Goal: Use online tool/utility

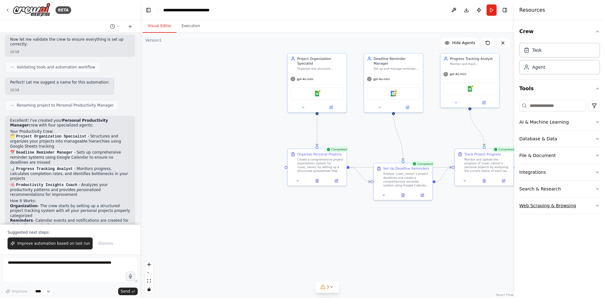
click at [550, 205] on div "Web Scraping & Browsing" at bounding box center [548, 205] width 57 height 6
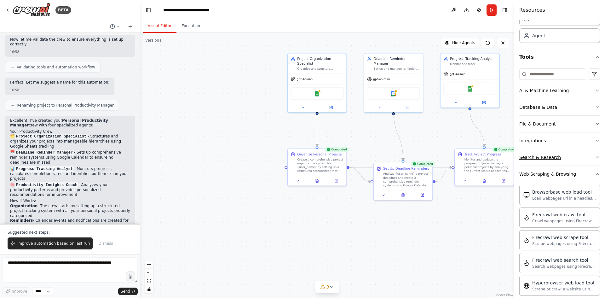
scroll to position [63, 0]
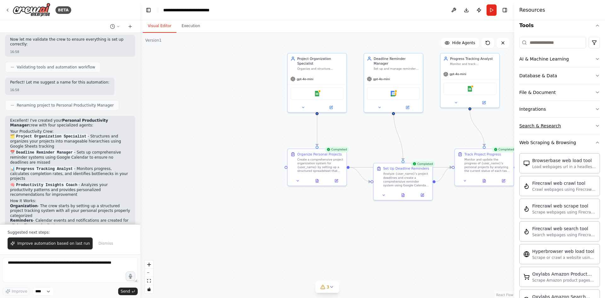
click at [555, 127] on div "Search & Research" at bounding box center [541, 126] width 42 height 6
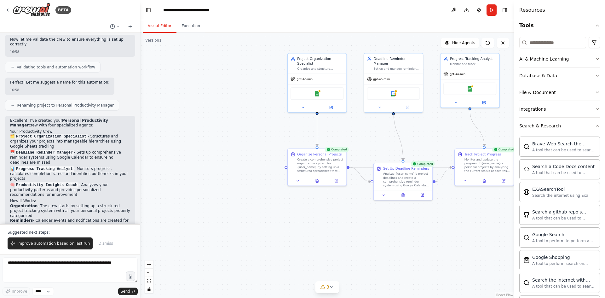
click at [544, 110] on div "Integrations" at bounding box center [533, 109] width 26 height 6
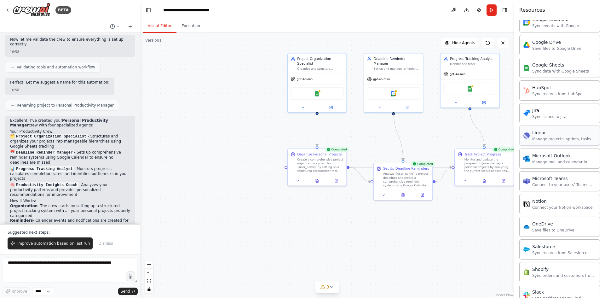
scroll to position [347, 0]
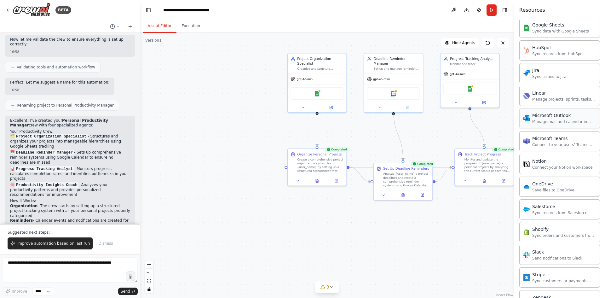
click at [558, 121] on div "Manage mail and calendar in Outlook" at bounding box center [565, 121] width 64 height 5
click at [527, 122] on div "Microsoft Outlook Manage mail and calendar in Outlook" at bounding box center [560, 118] width 73 height 12
drag, startPoint x: 527, startPoint y: 121, endPoint x: 503, endPoint y: 186, distance: 69.3
click at [475, 221] on div "BETA Create a crew that helps organize your personal projects, sets reminders f…" at bounding box center [302, 149] width 605 height 298
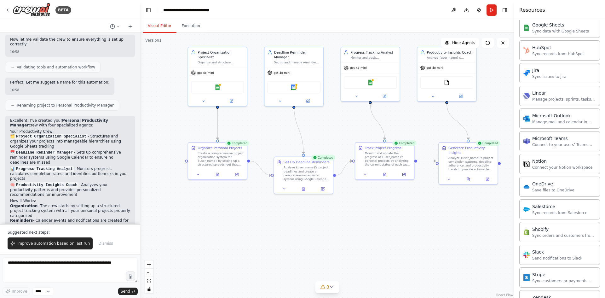
drag, startPoint x: 388, startPoint y: 252, endPoint x: 305, endPoint y: 246, distance: 84.1
click at [304, 247] on div ".deletable-edge-delete-btn { width: 20px; height: 20px; border: 0px solid #ffff…" at bounding box center [327, 165] width 374 height 265
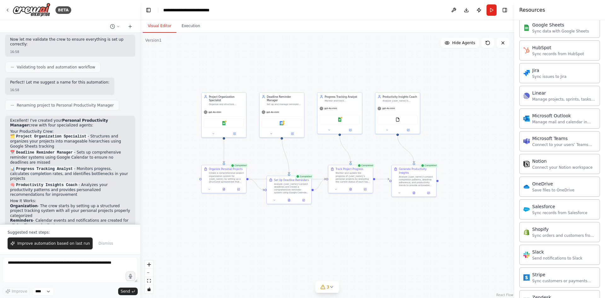
drag, startPoint x: 406, startPoint y: 60, endPoint x: 369, endPoint y: 67, distance: 37.7
click at [369, 67] on div ".deletable-edge-delete-btn { width: 20px; height: 20px; border: 0px solid #ffff…" at bounding box center [327, 165] width 374 height 265
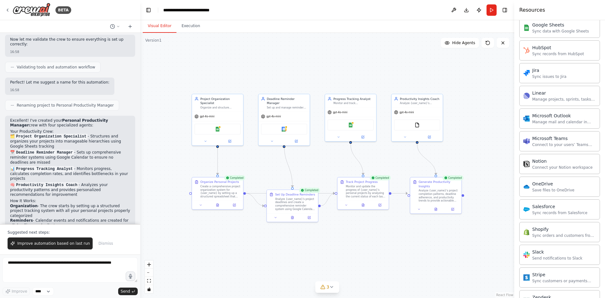
drag, startPoint x: 448, startPoint y: 105, endPoint x: 476, endPoint y: 125, distance: 34.0
click at [476, 125] on div ".deletable-edge-delete-btn { width: 20px; height: 20px; border: 0px solid #ffff…" at bounding box center [327, 165] width 374 height 265
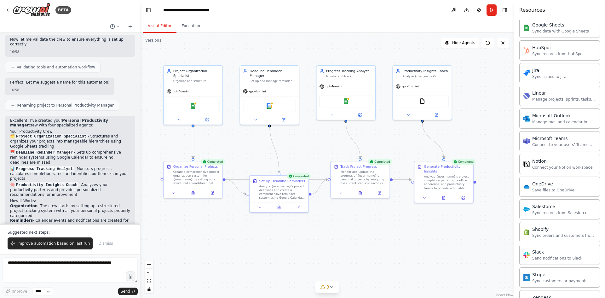
drag, startPoint x: 484, startPoint y: 134, endPoint x: 496, endPoint y: 112, distance: 25.4
click at [497, 110] on div ".deletable-edge-delete-btn { width: 20px; height: 20px; border: 0px solid #ffff…" at bounding box center [327, 165] width 374 height 265
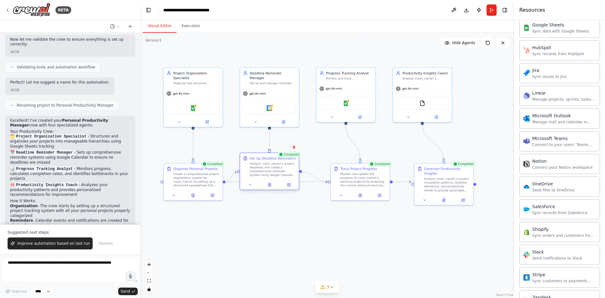
drag, startPoint x: 294, startPoint y: 188, endPoint x: 281, endPoint y: 167, distance: 24.7
click at [281, 167] on div "Analyze {user_name}'s project deadlines and create a comprehensive reminder sys…" at bounding box center [273, 169] width 46 height 15
click at [320, 217] on div ".deletable-edge-delete-btn { width: 20px; height: 20px; border: 0px solid #ffff…" at bounding box center [327, 165] width 374 height 265
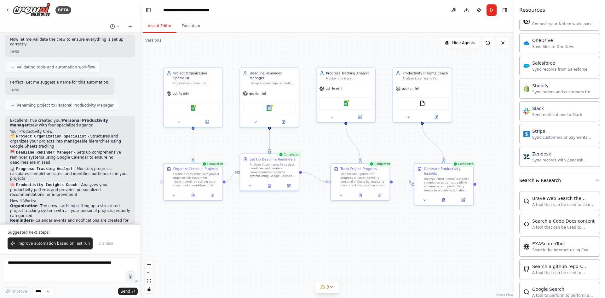
scroll to position [504, 0]
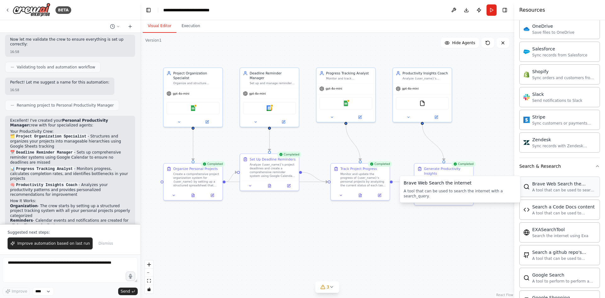
click at [577, 189] on div "A tool that can be used to search the internet with a search_query." at bounding box center [565, 190] width 64 height 5
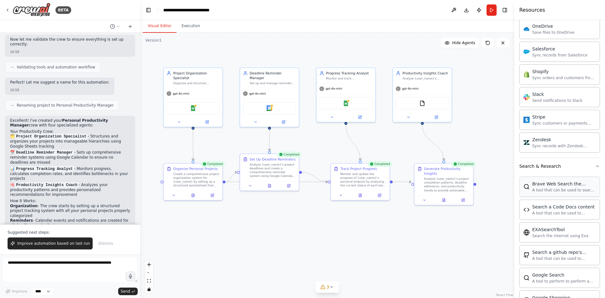
click at [577, 189] on div "A tool that can be used to search the internet with a search_query." at bounding box center [565, 190] width 64 height 5
drag, startPoint x: 577, startPoint y: 189, endPoint x: 474, endPoint y: 235, distance: 113.0
click at [474, 235] on div "BETA Create a crew that helps organize your personal projects, sets reminders f…" at bounding box center [302, 149] width 605 height 298
